Goal: Navigation & Orientation: Understand site structure

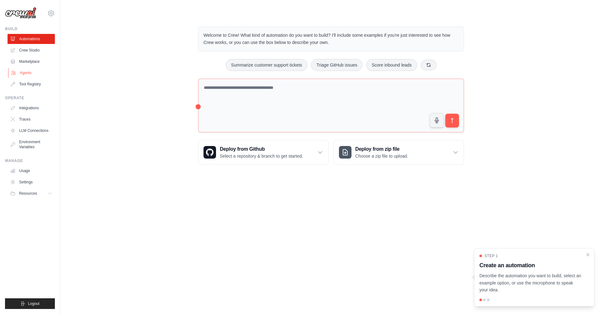
click at [16, 72] on link "Agents" at bounding box center [31, 73] width 47 height 10
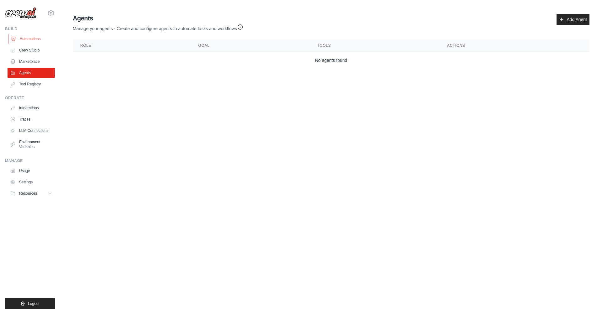
click at [30, 39] on link "Automations" at bounding box center [31, 39] width 47 height 10
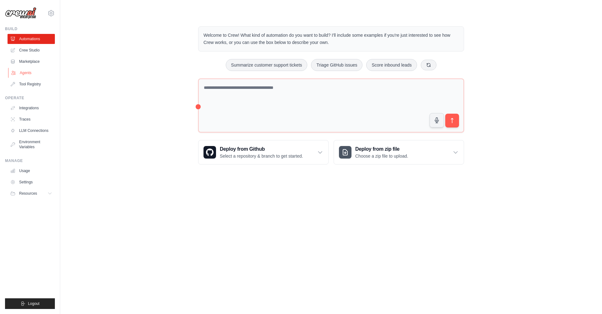
click at [24, 72] on link "Agents" at bounding box center [31, 73] width 47 height 10
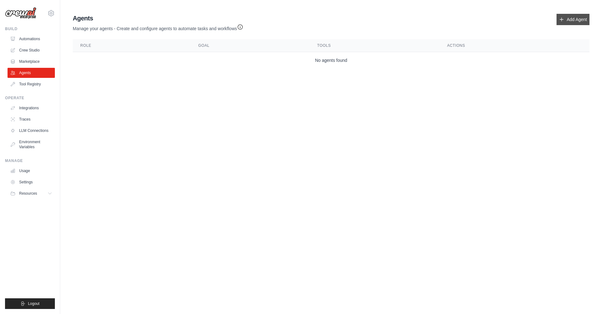
click at [575, 19] on link "Add Agent" at bounding box center [573, 19] width 33 height 11
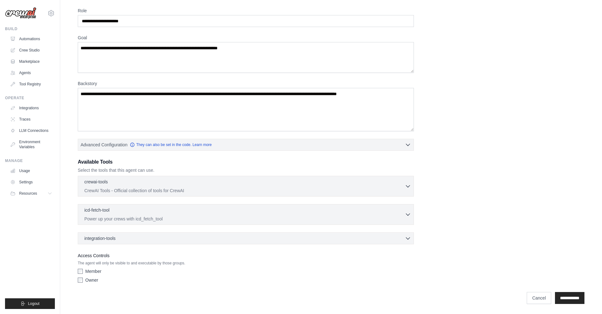
scroll to position [23, 0]
click at [409, 185] on icon "button" at bounding box center [408, 186] width 6 height 6
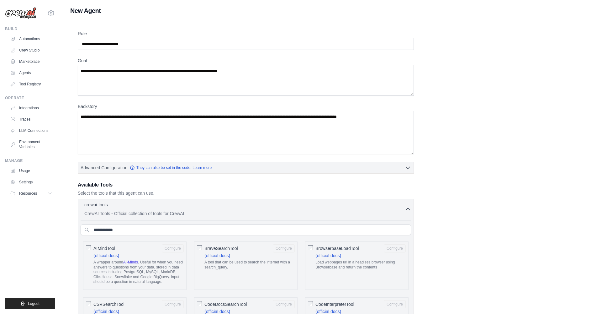
scroll to position [0, 0]
click at [27, 60] on link "Marketplace" at bounding box center [31, 61] width 47 height 10
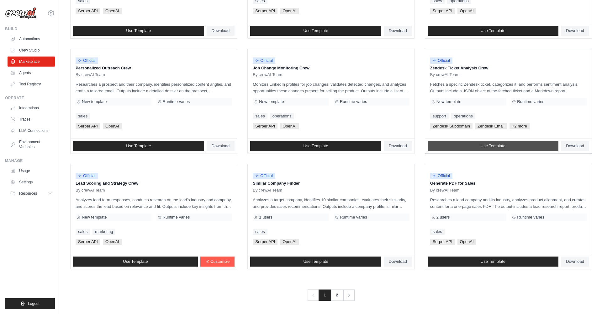
scroll to position [267, 0]
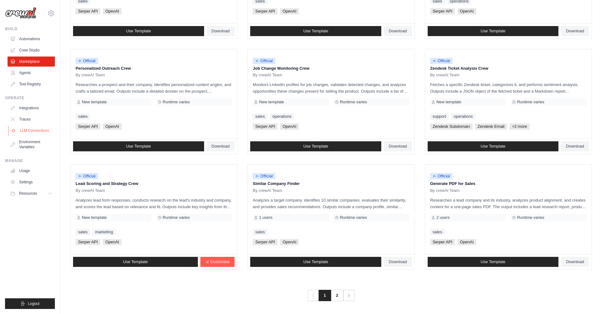
click at [35, 132] on link "LLM Connections" at bounding box center [31, 130] width 47 height 10
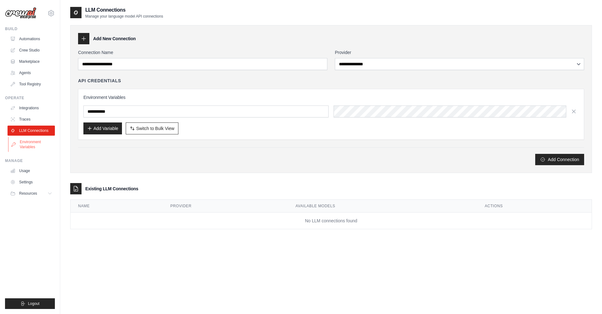
click at [29, 140] on link "Environment Variables" at bounding box center [31, 144] width 47 height 15
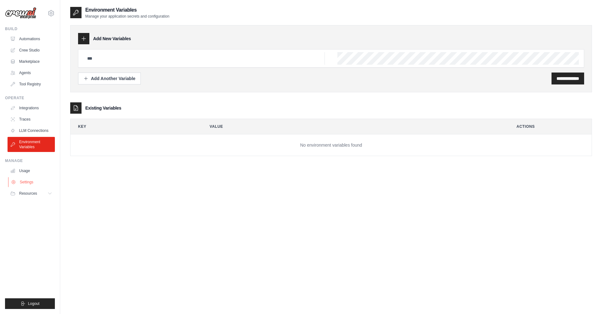
click at [24, 180] on link "Settings" at bounding box center [31, 182] width 47 height 10
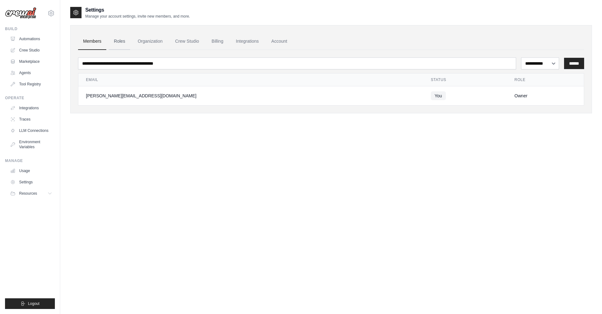
click at [125, 44] on link "Roles" at bounding box center [119, 41] width 21 height 17
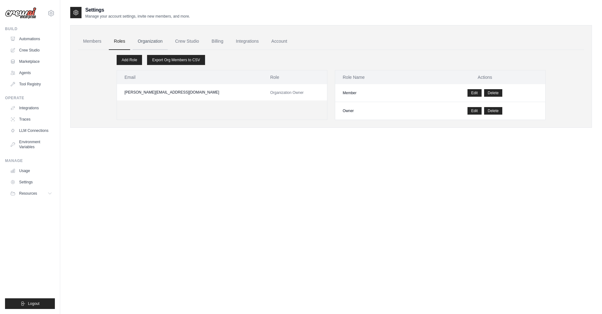
click at [151, 41] on link "Organization" at bounding box center [150, 41] width 35 height 17
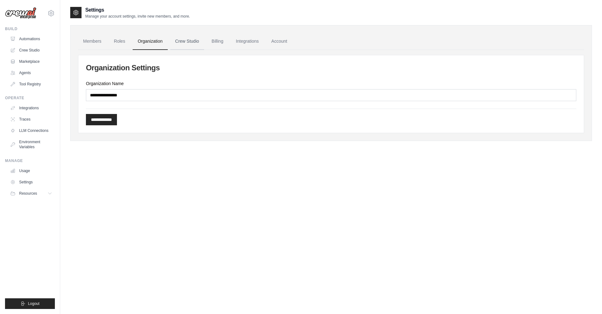
click at [176, 41] on link "Crew Studio" at bounding box center [187, 41] width 34 height 17
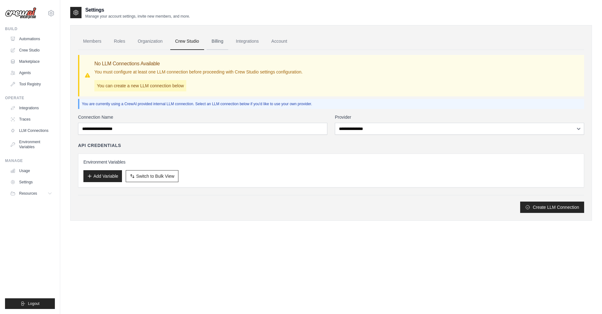
click at [218, 41] on link "Billing" at bounding box center [218, 41] width 22 height 17
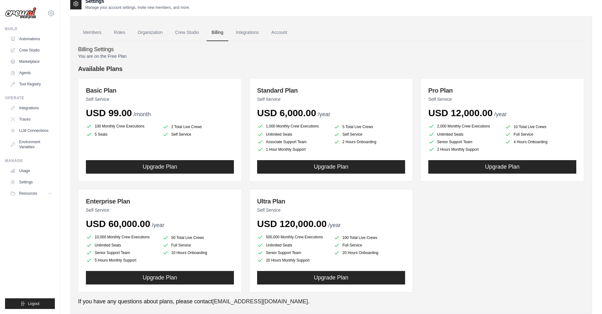
scroll to position [9, 0]
